Goal: Find specific page/section: Find specific page/section

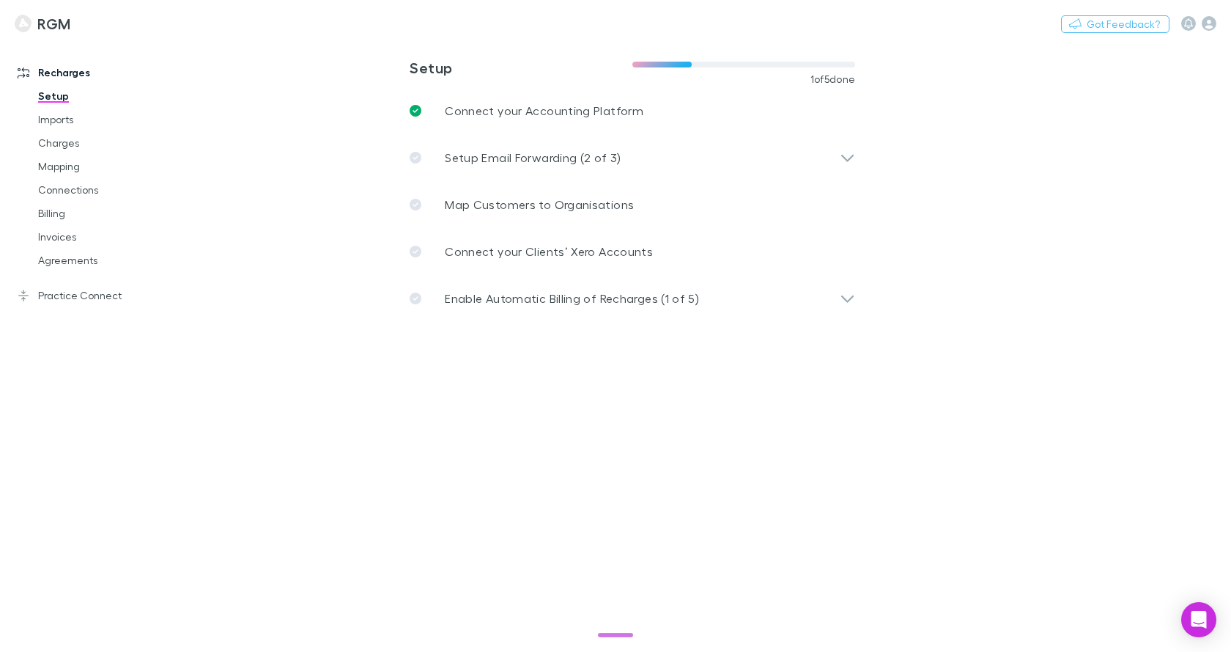
click at [75, 39] on link "RGM" at bounding box center [43, 23] width 74 height 35
click at [50, 163] on link "Mapping" at bounding box center [109, 166] width 172 height 23
